Goal: Task Accomplishment & Management: Use online tool/utility

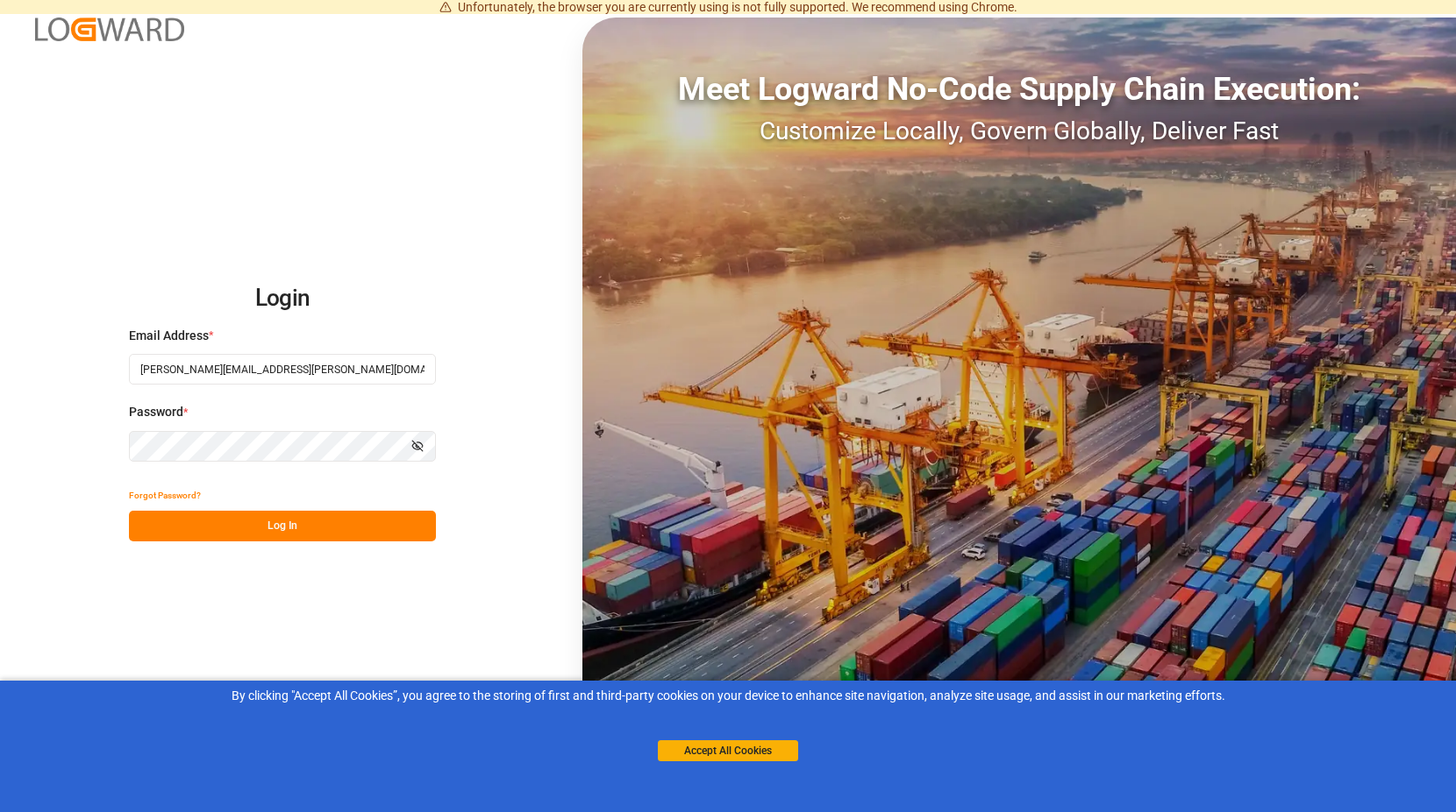
click at [715, 738] on div "Accept All Cookies" at bounding box center [727, 734] width 140 height 57
click at [740, 750] on button "Accept All Cookies" at bounding box center [727, 750] width 140 height 21
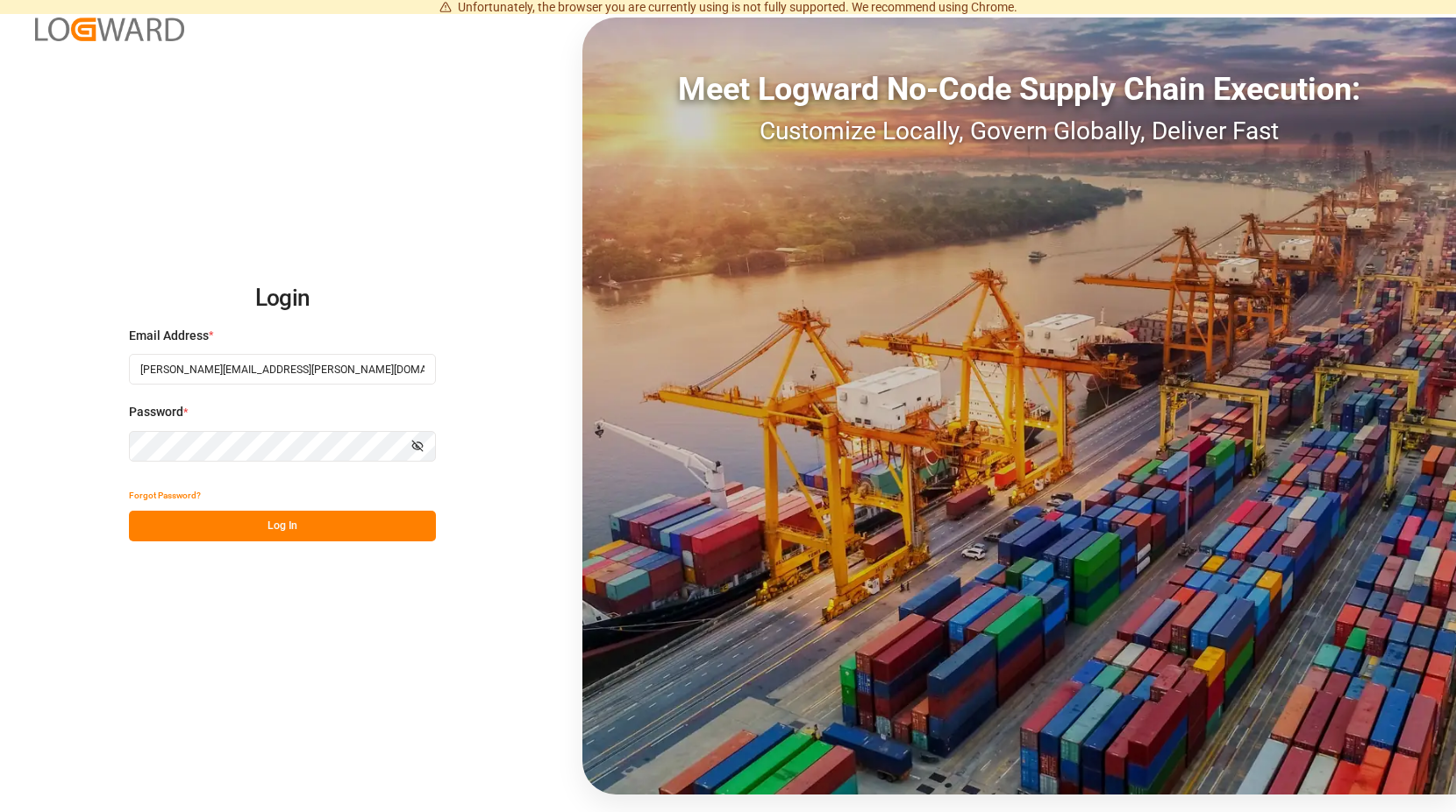
click at [311, 527] on button "Log In" at bounding box center [282, 526] width 307 height 31
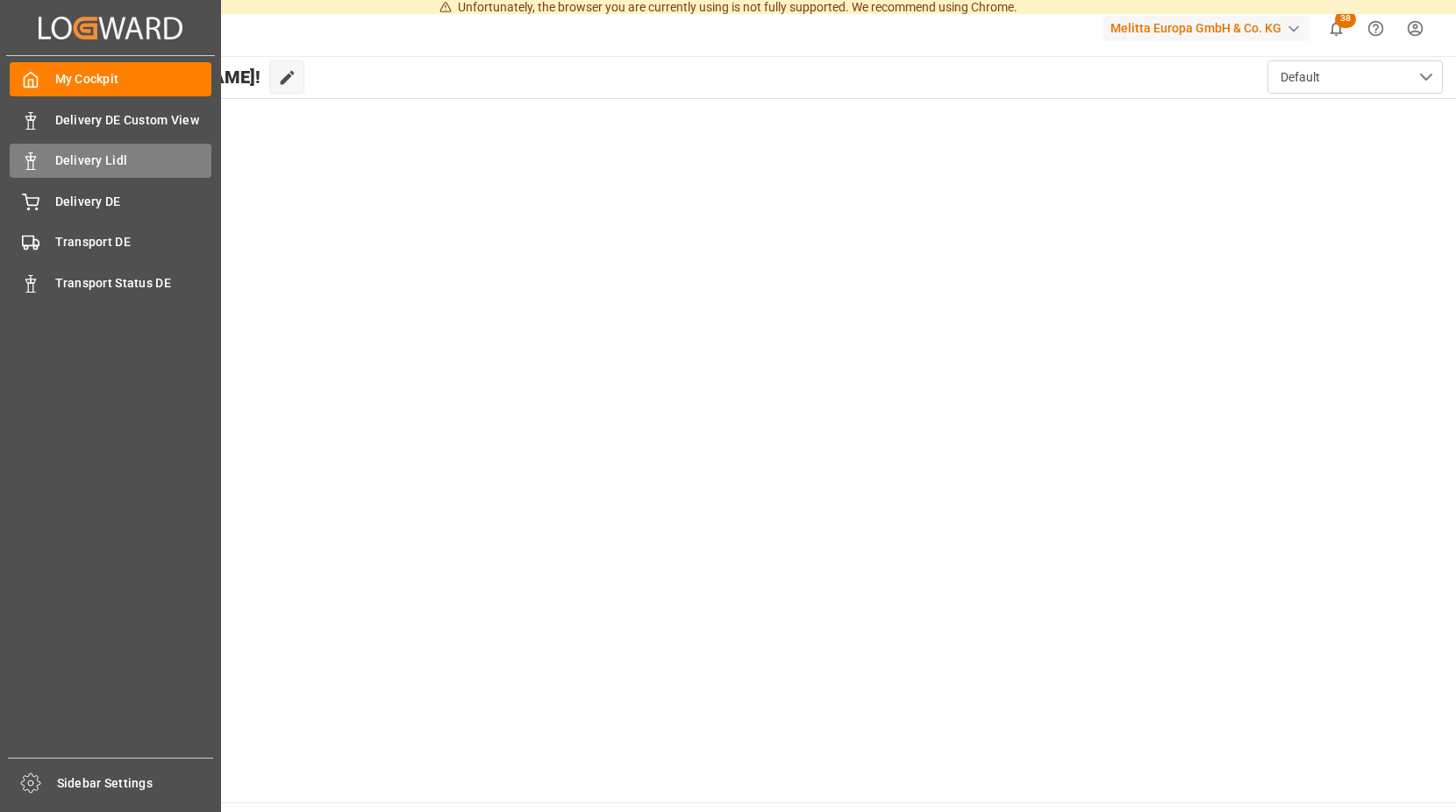
click at [134, 156] on span "Delivery Lidl" at bounding box center [134, 161] width 157 height 19
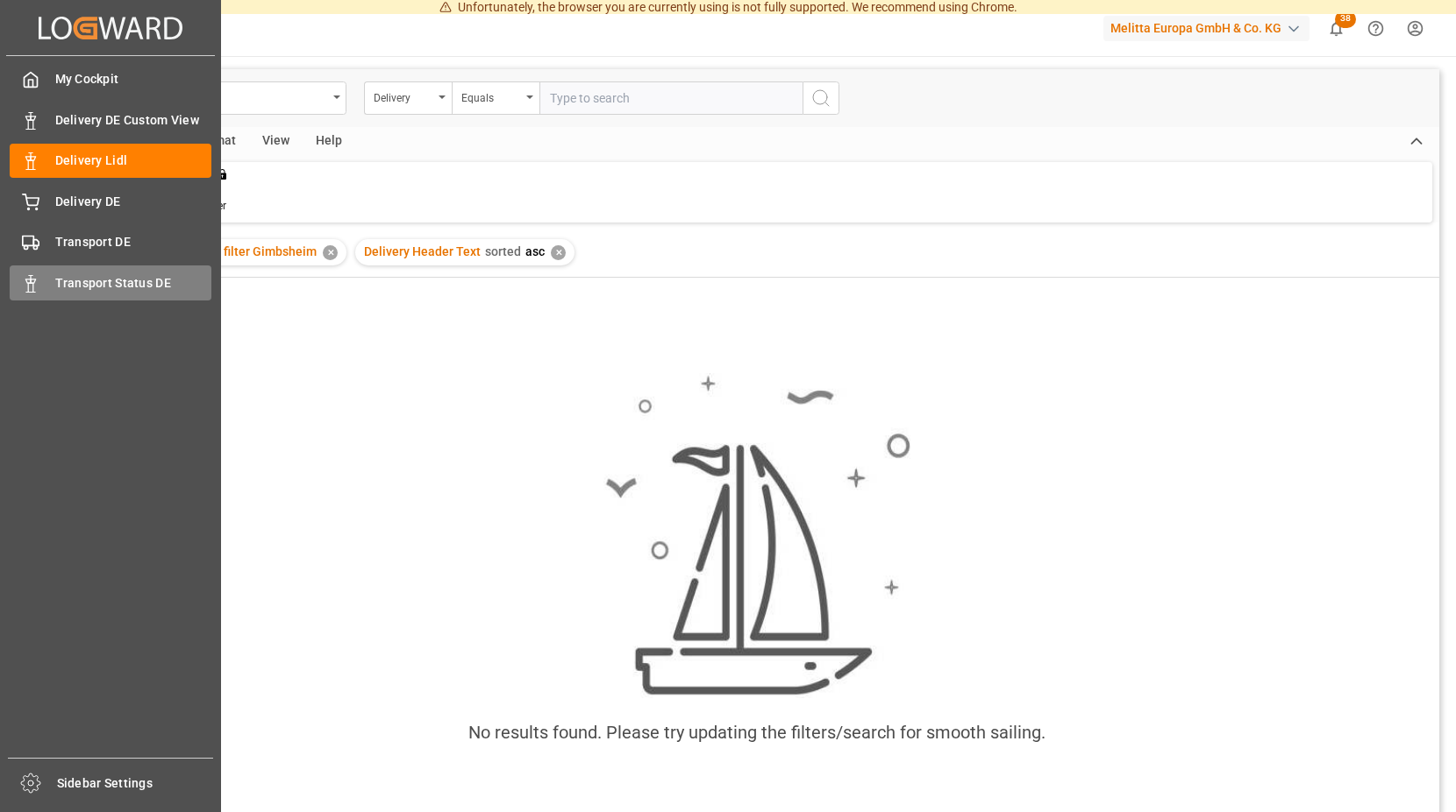
click at [122, 277] on span "Transport Status DE" at bounding box center [134, 283] width 157 height 19
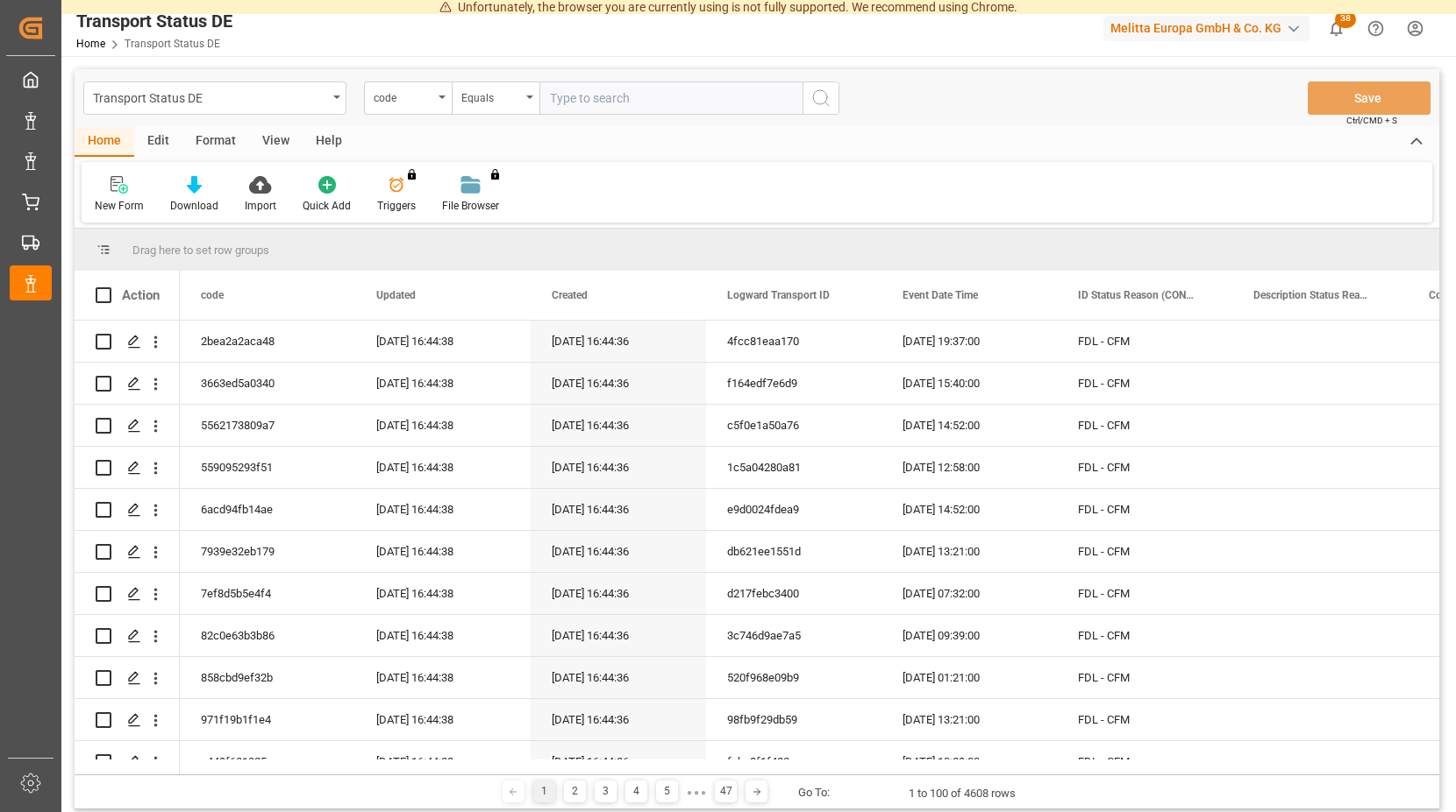
click at [1345, 13] on div "Unfortunately, the browser you are currently using is not fully supported. We r…" at bounding box center [728, 7] width 1456 height 14
click at [1339, 22] on span "38" at bounding box center [1345, 20] width 21 height 18
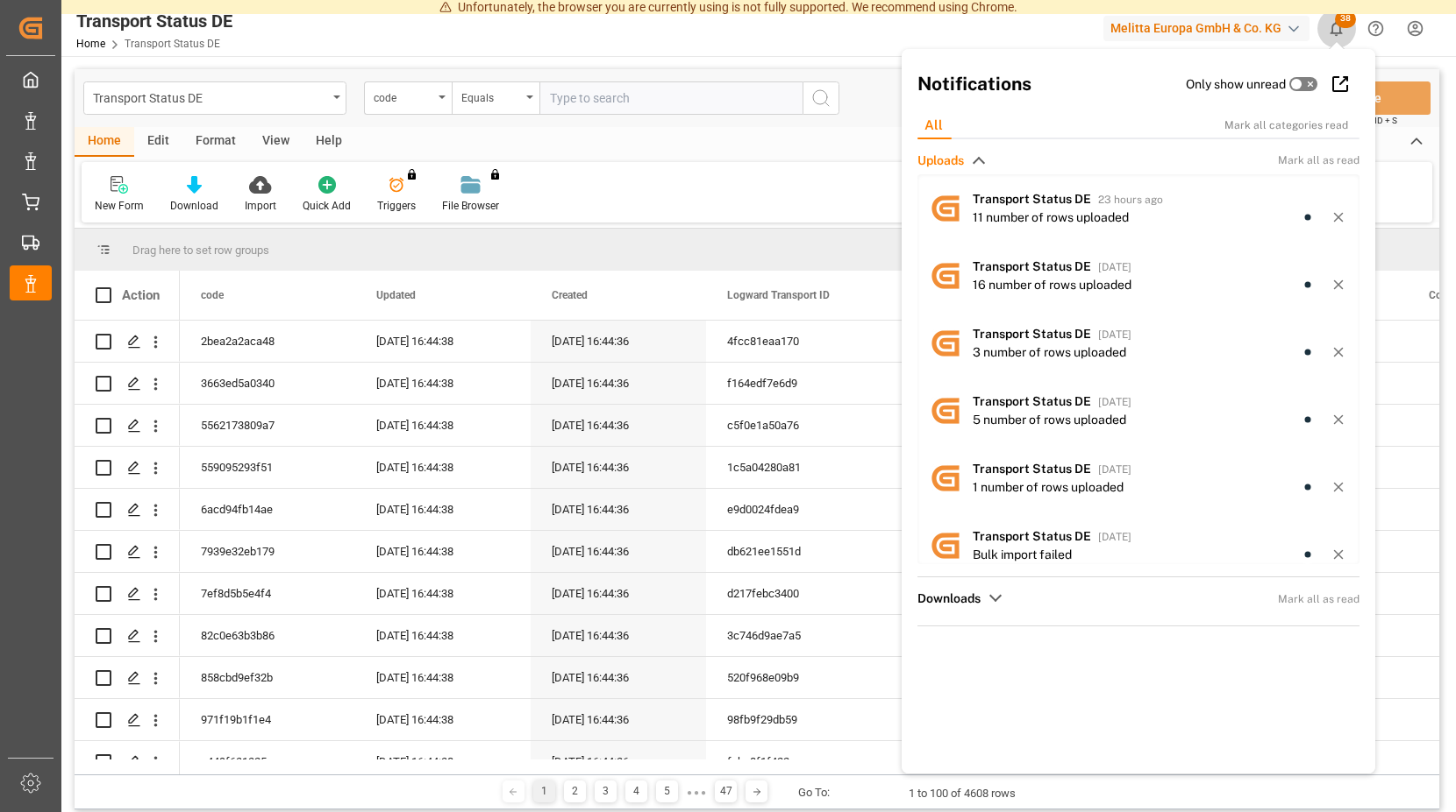
click at [1344, 21] on span "38" at bounding box center [1345, 20] width 21 height 18
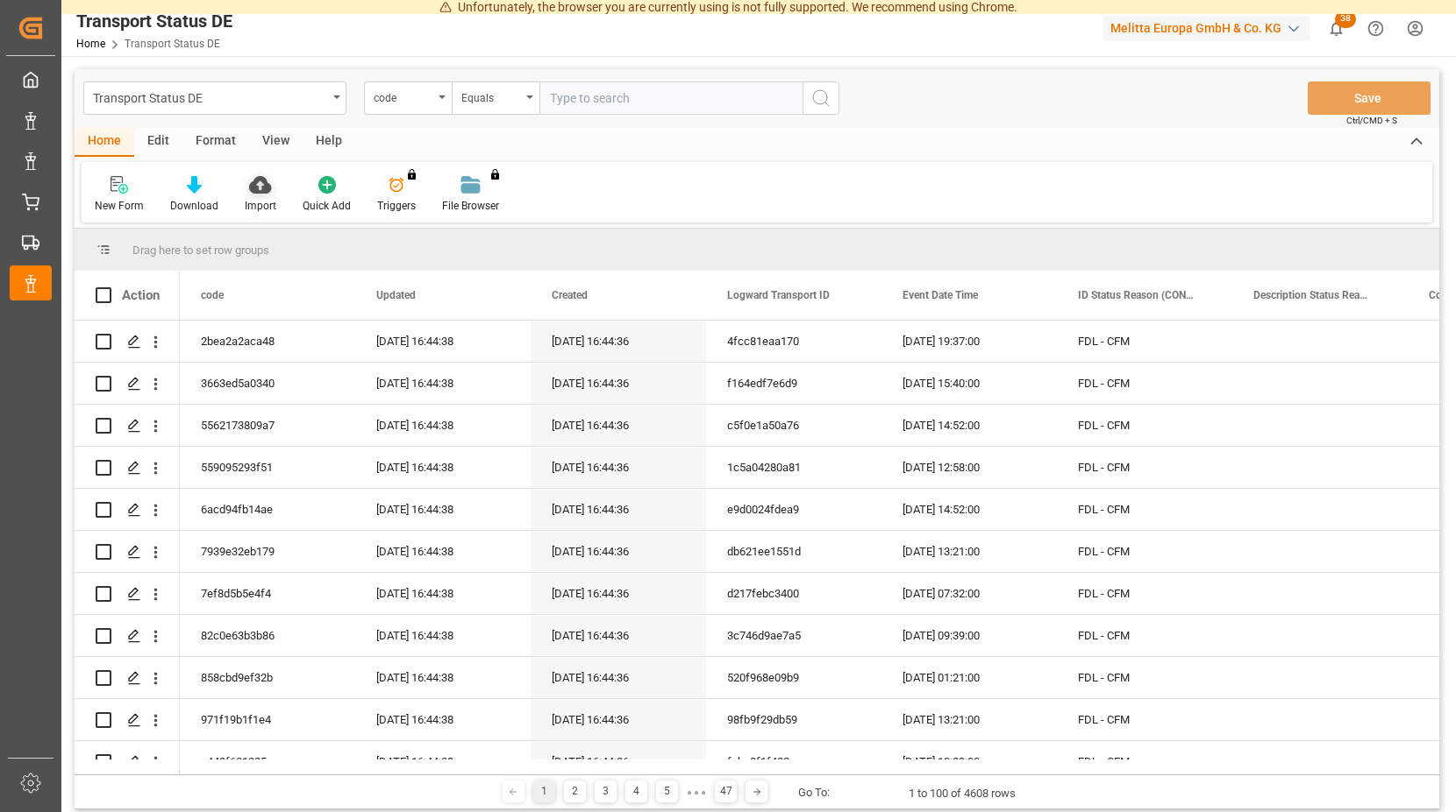
click at [251, 187] on icon at bounding box center [260, 185] width 22 height 18
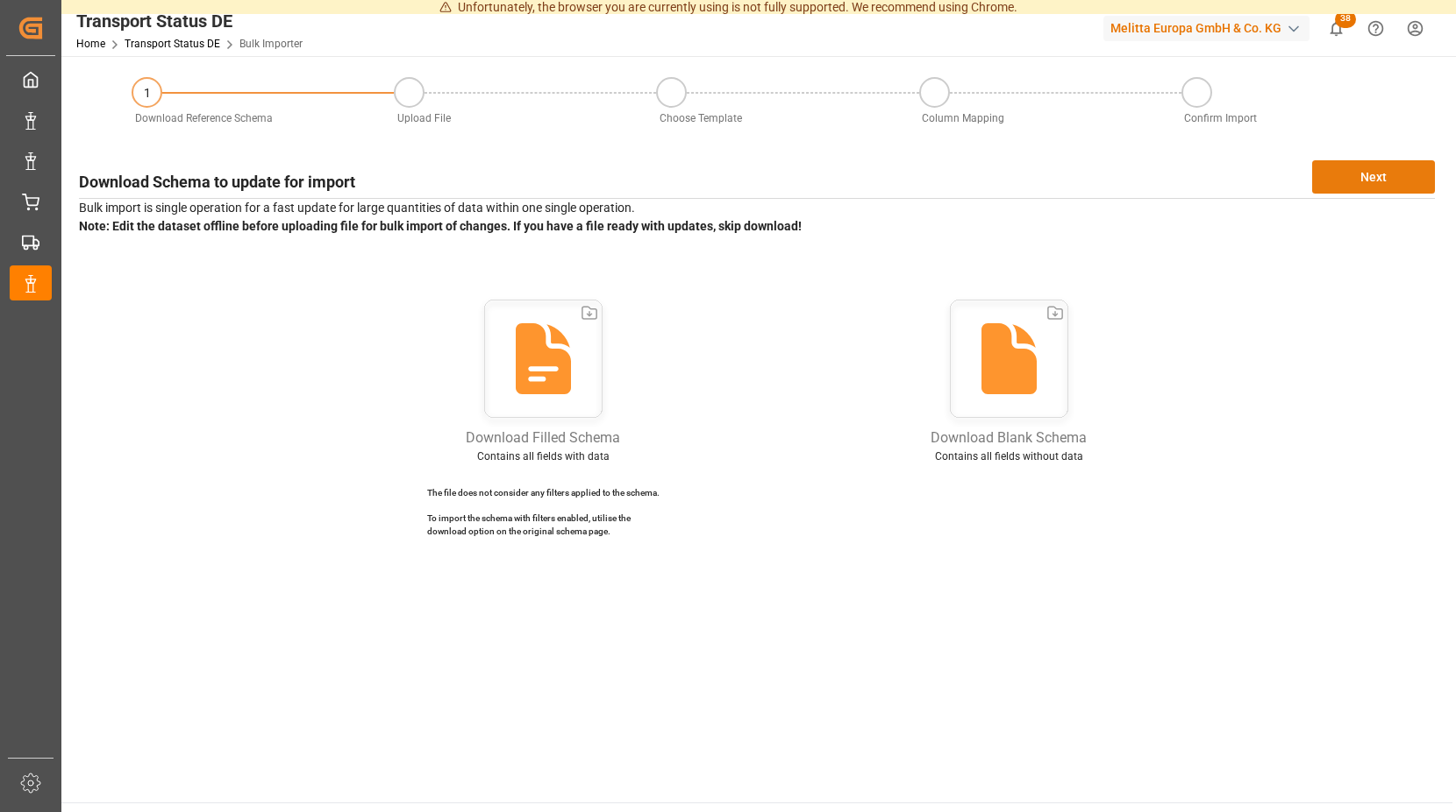
click at [1358, 173] on button "Next" at bounding box center [1374, 178] width 123 height 34
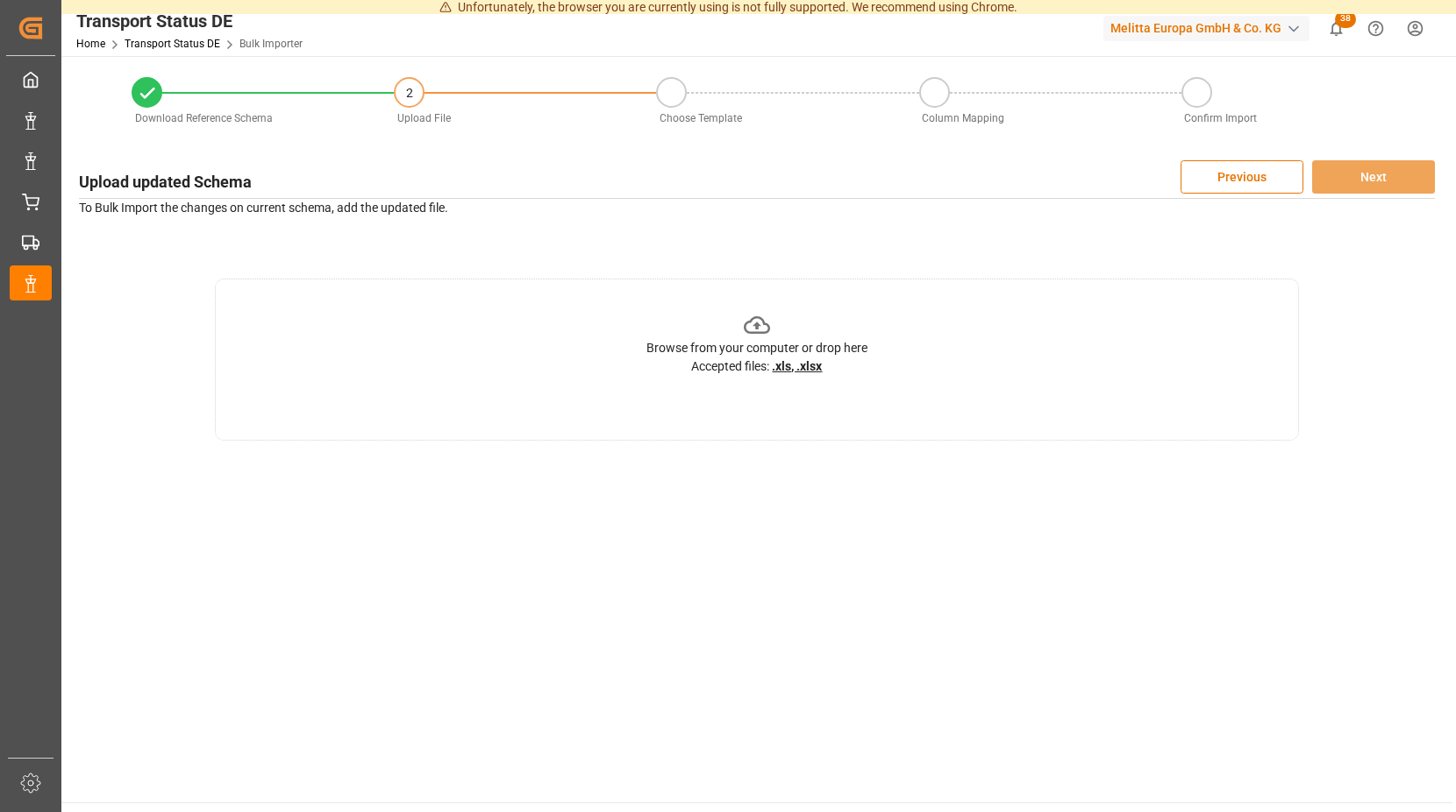
click at [757, 327] on icon at bounding box center [757, 326] width 27 height 18
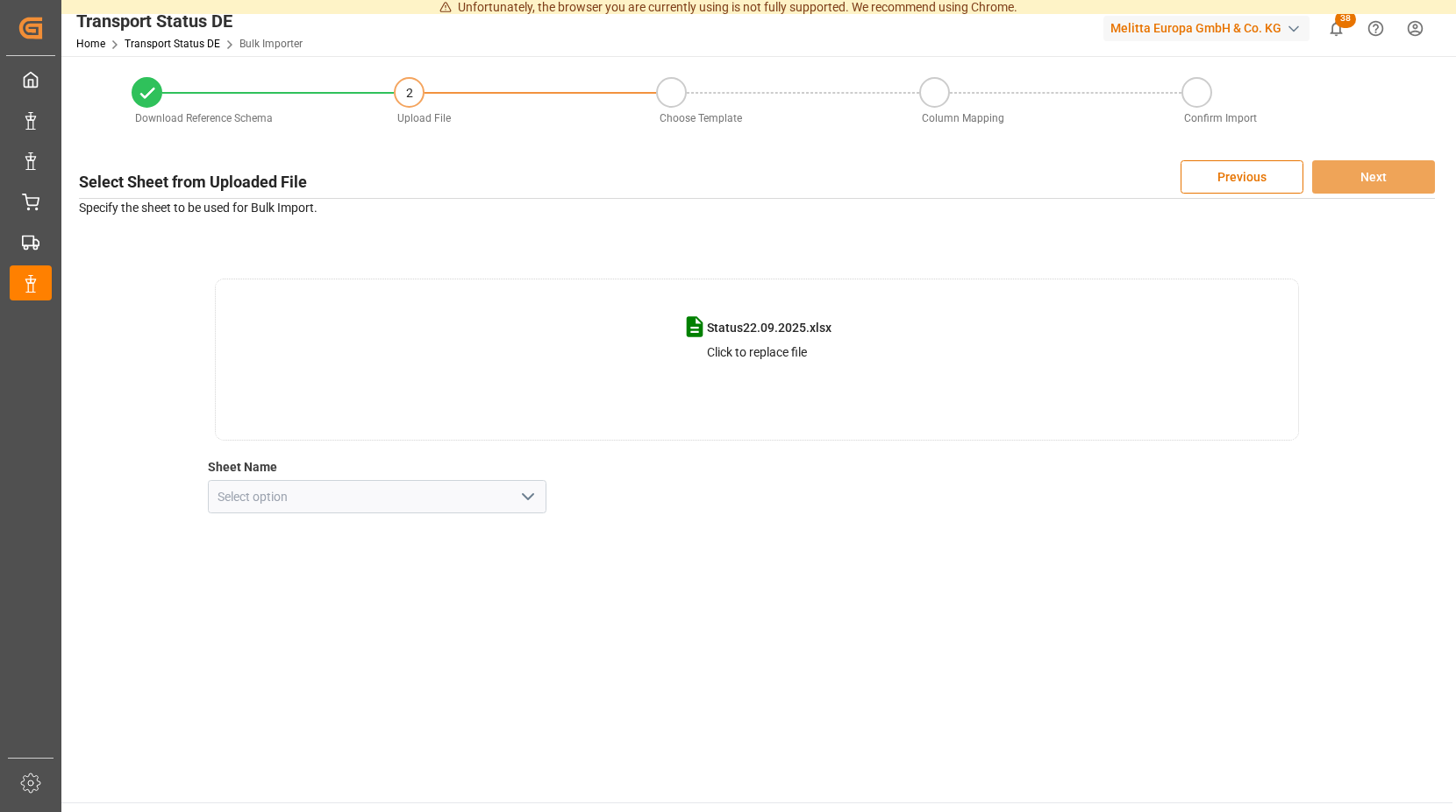
click at [528, 494] on icon "open menu" at bounding box center [527, 496] width 21 height 21
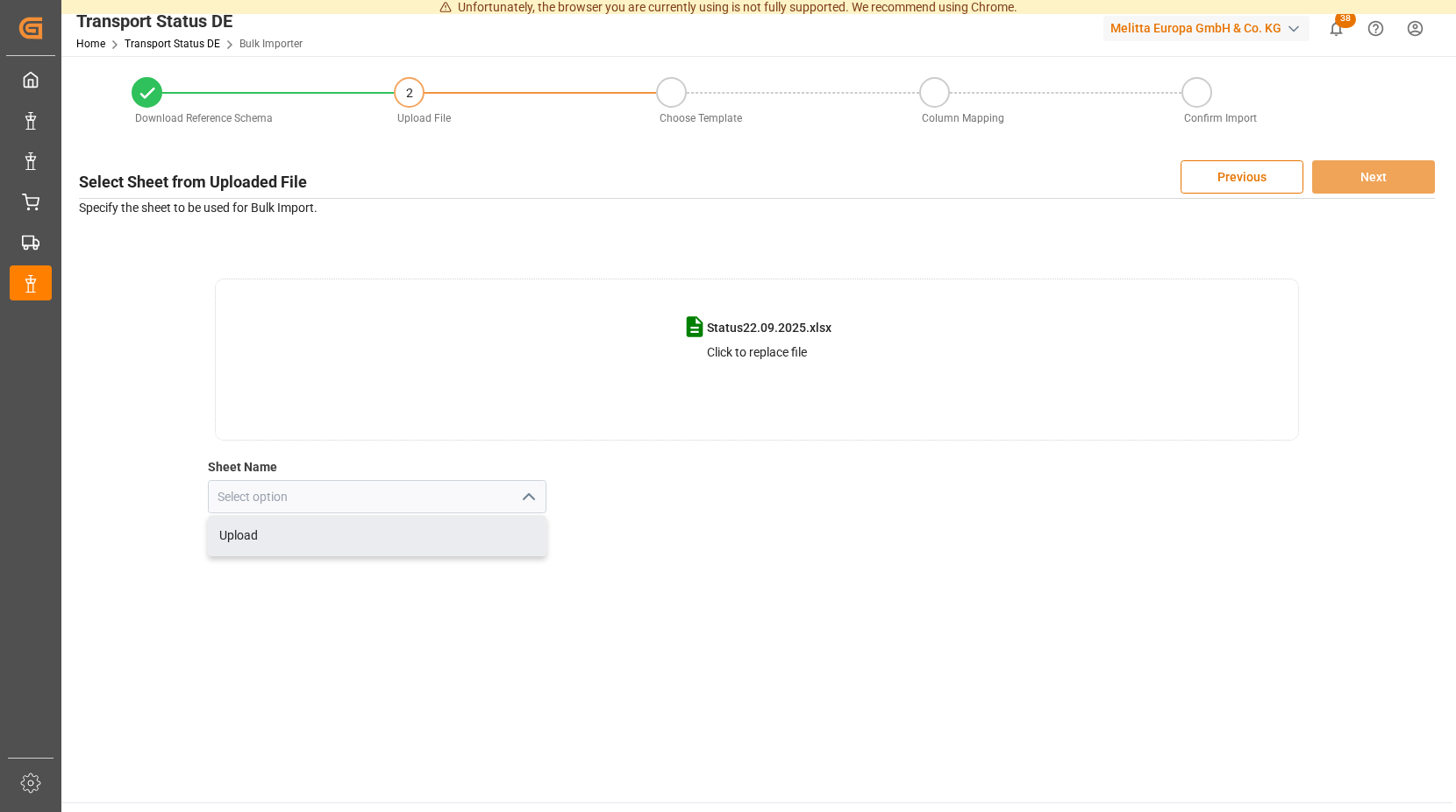
drag, startPoint x: 409, startPoint y: 531, endPoint x: 573, endPoint y: 475, distance: 173.3
click at [410, 529] on div "Upload" at bounding box center [377, 536] width 338 height 40
type input "Upload"
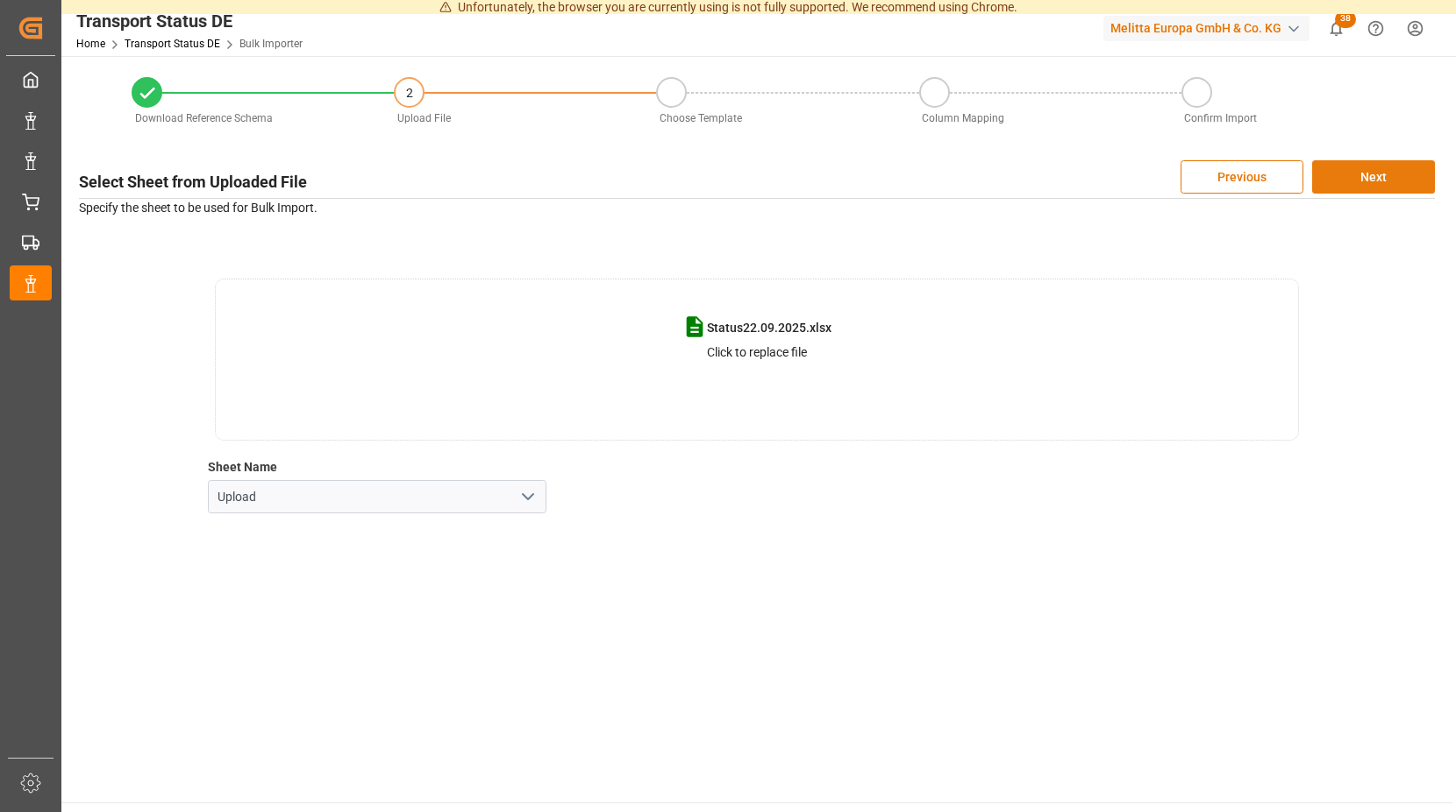
click at [1382, 174] on button "Next" at bounding box center [1374, 178] width 123 height 34
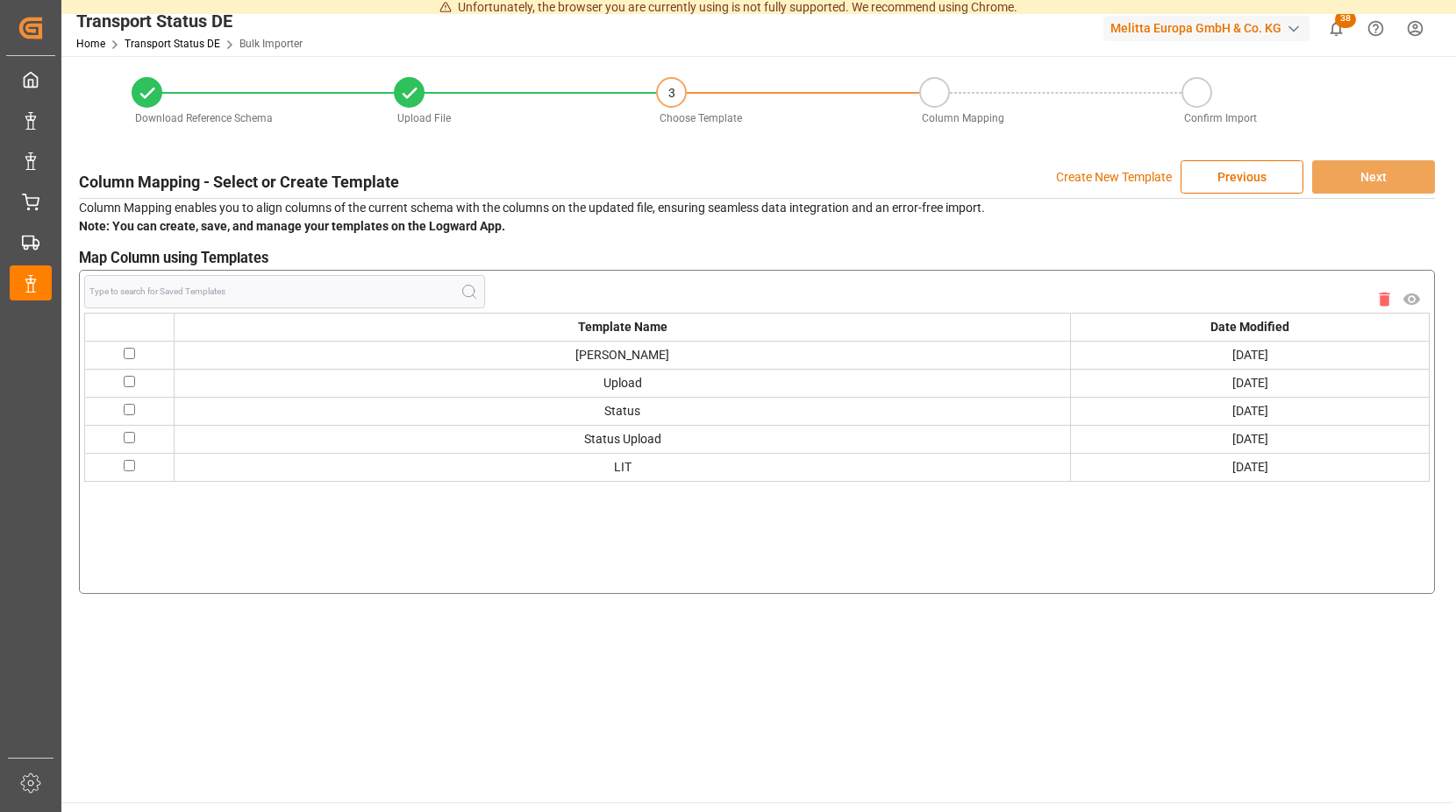
click at [142, 352] on td at bounding box center [130, 354] width 89 height 28
click at [133, 352] on input "checkbox" at bounding box center [128, 353] width 11 height 11
checkbox input "true"
click at [1359, 177] on button "Next" at bounding box center [1374, 178] width 123 height 34
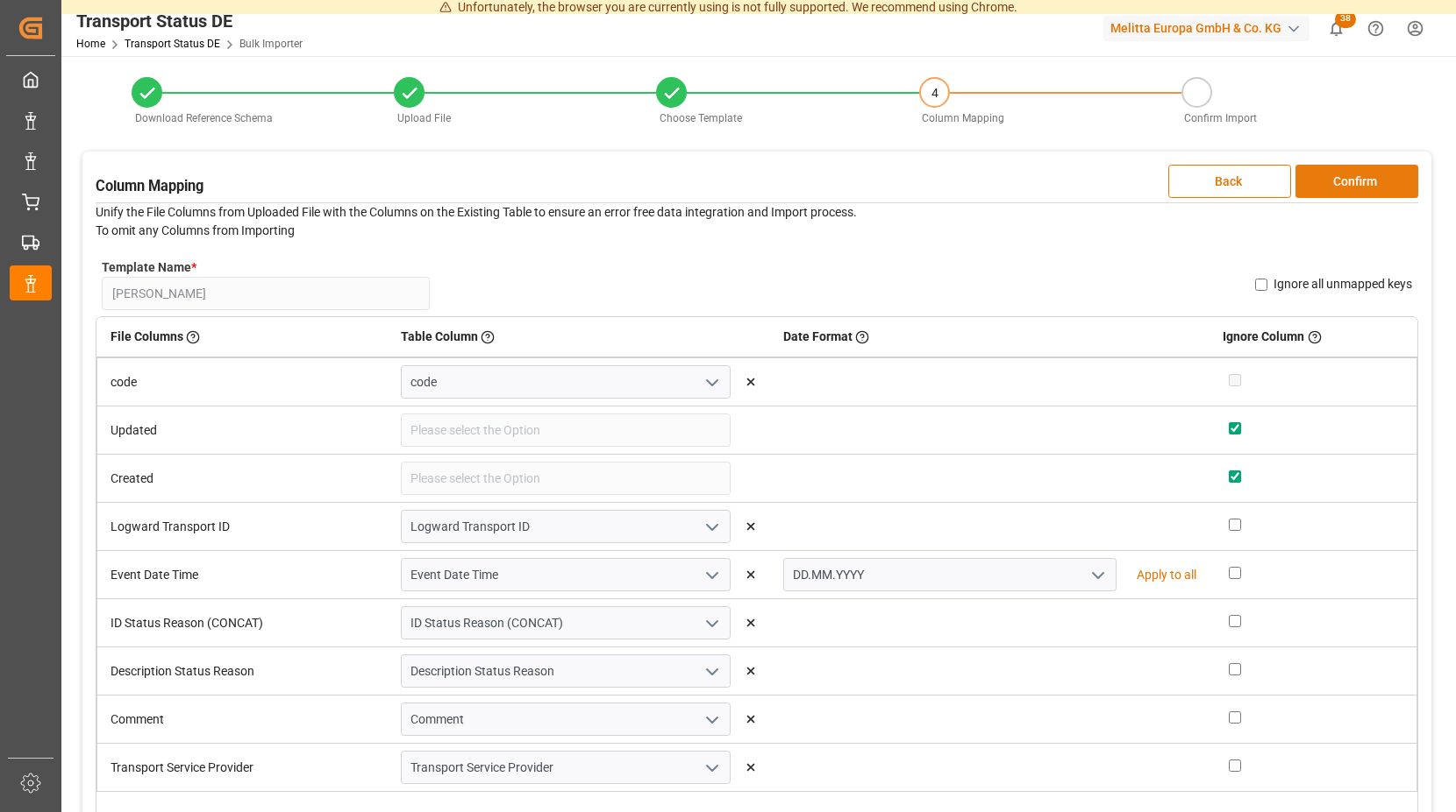
click at [1316, 187] on button "Confirm" at bounding box center [1357, 182] width 123 height 34
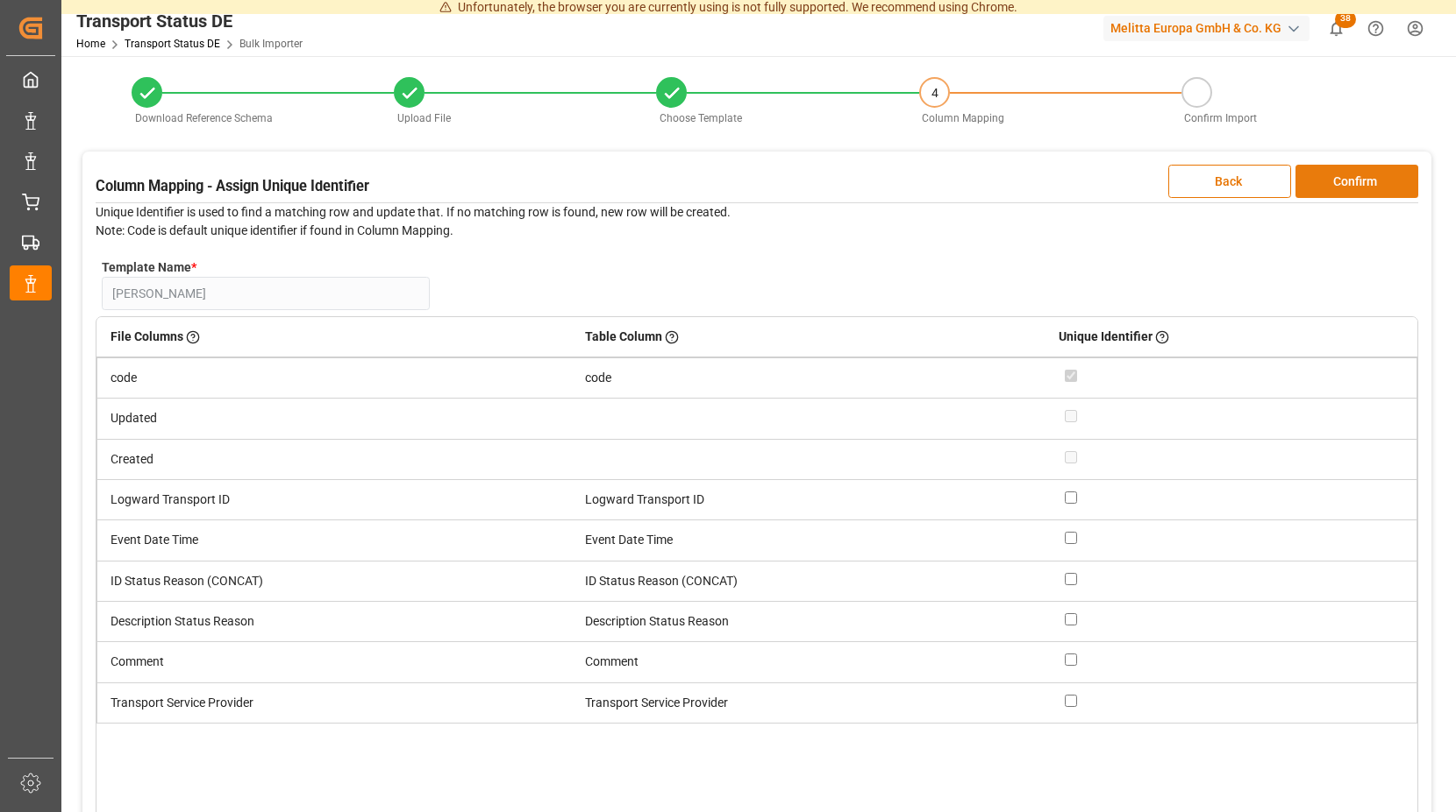
click at [1316, 187] on button "Confirm" at bounding box center [1357, 182] width 123 height 34
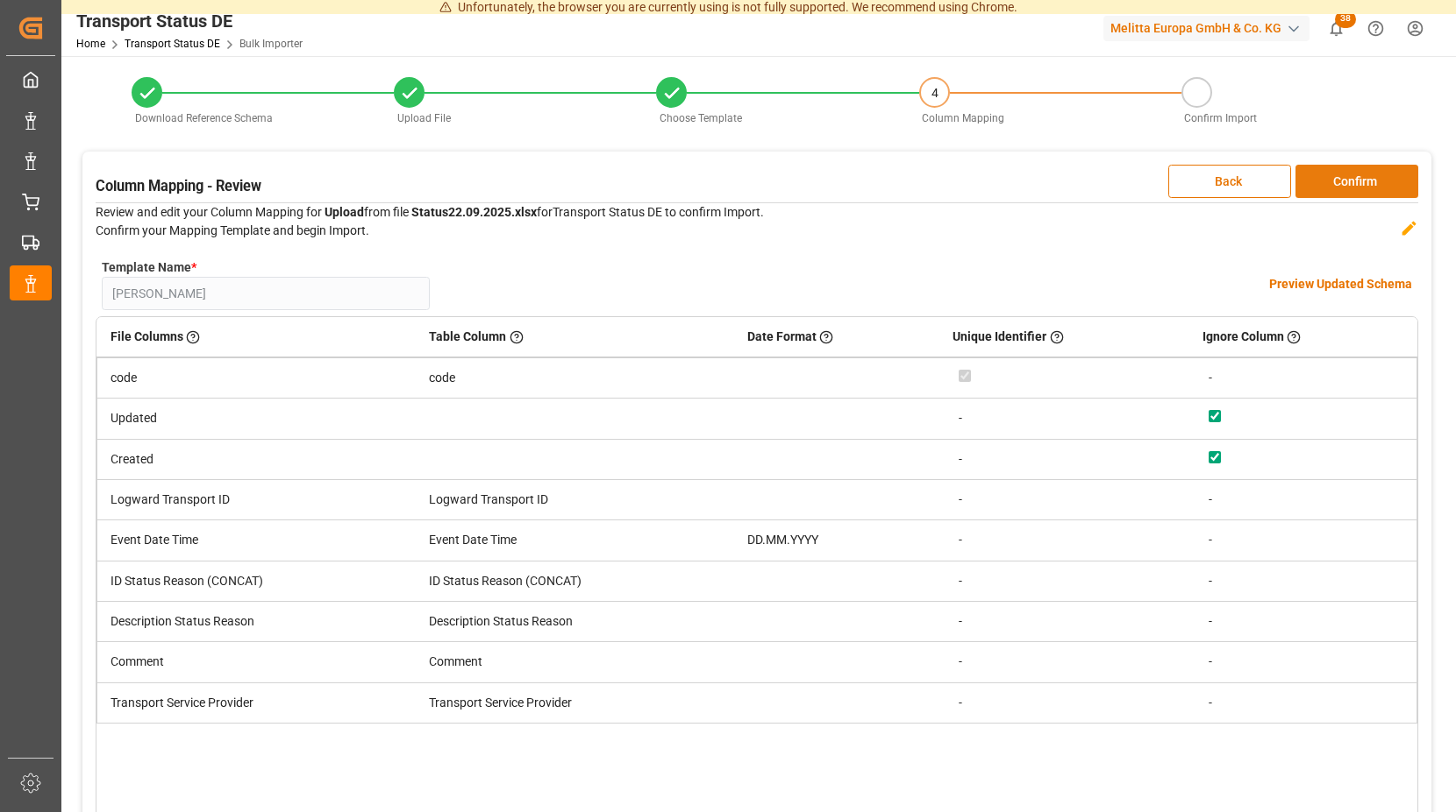
click at [1316, 187] on button "Confirm" at bounding box center [1357, 182] width 123 height 34
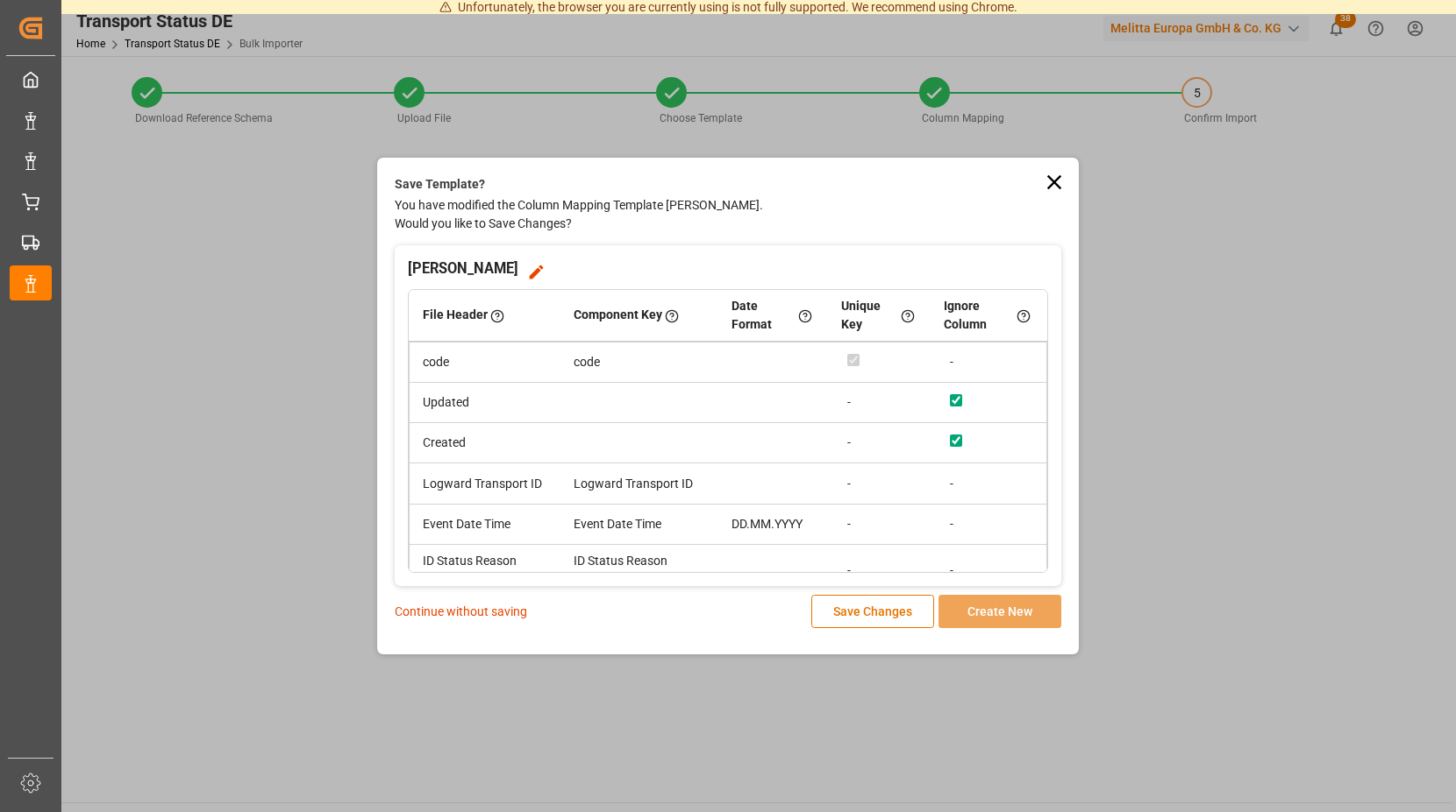
click at [447, 609] on p "Continue without saving" at bounding box center [460, 611] width 132 height 19
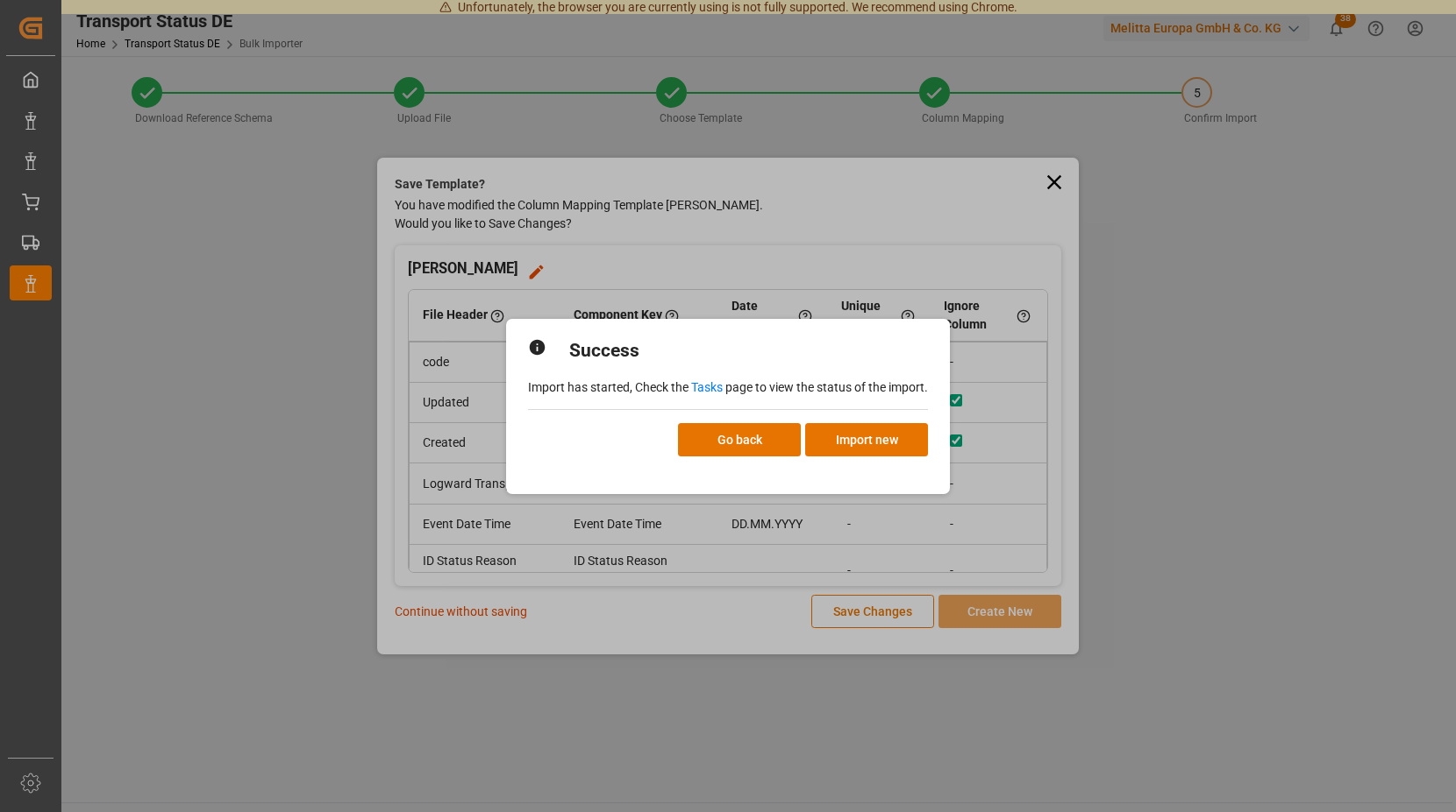
click at [703, 386] on link "Tasks" at bounding box center [707, 387] width 32 height 14
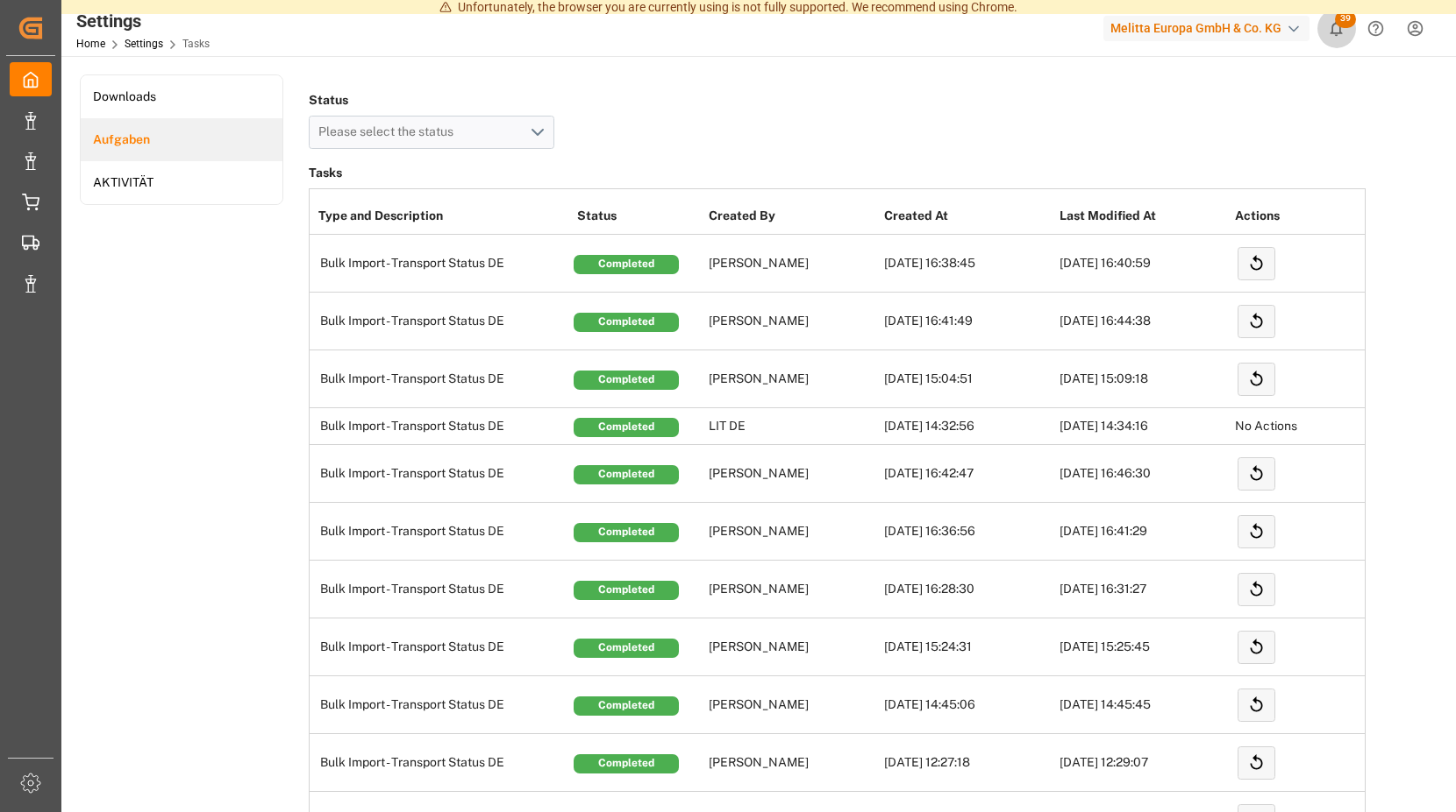
click at [1337, 23] on span "39" at bounding box center [1345, 20] width 21 height 18
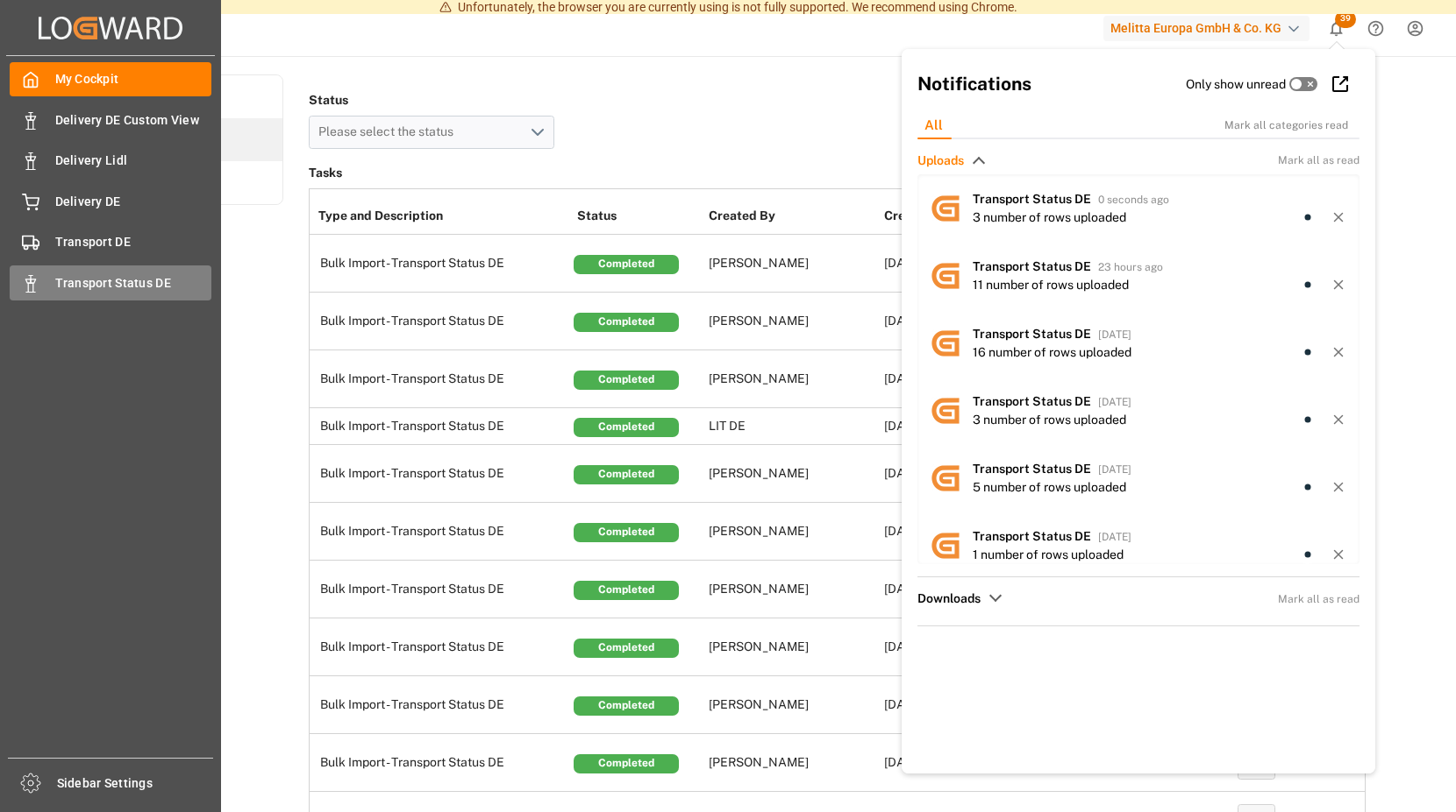
click at [33, 277] on icon at bounding box center [31, 284] width 18 height 18
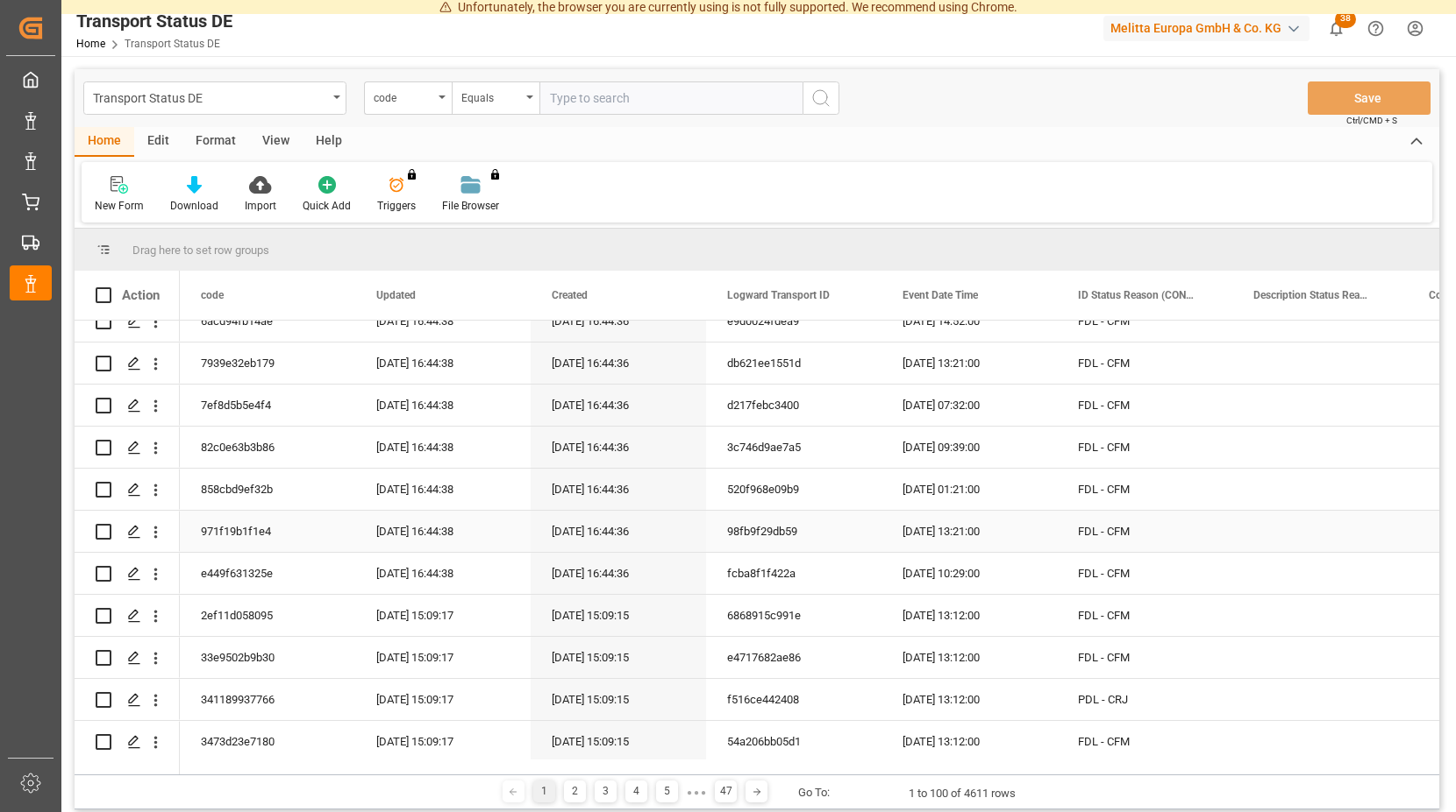
scroll to position [316, 0]
